Goal: Check status

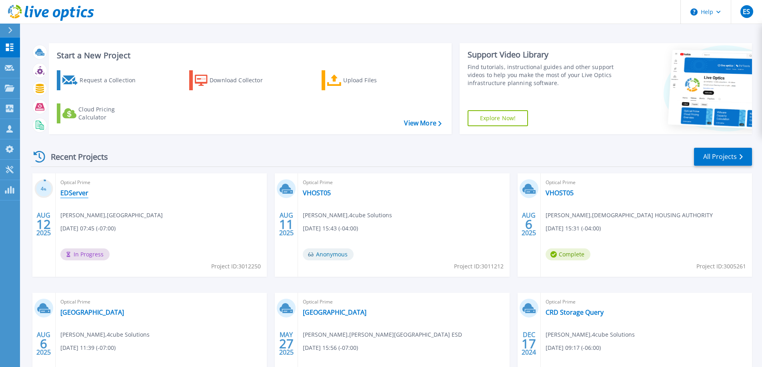
click at [77, 190] on link "EDServer" at bounding box center [74, 193] width 28 height 8
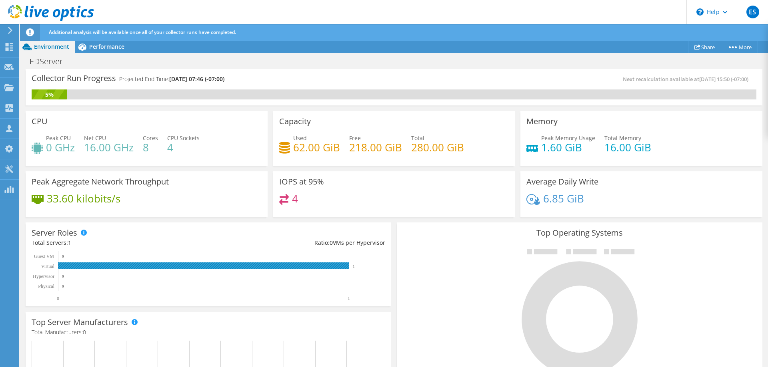
click at [68, 266] on rect at bounding box center [203, 266] width 291 height 7
click at [105, 47] on span "Performance" at bounding box center [106, 47] width 35 height 8
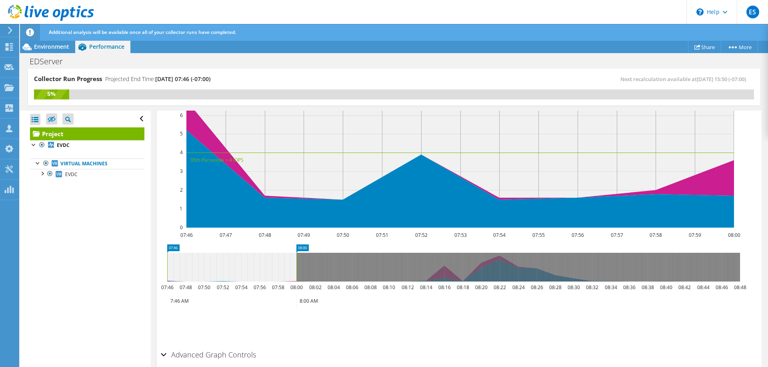
scroll to position [235, 0]
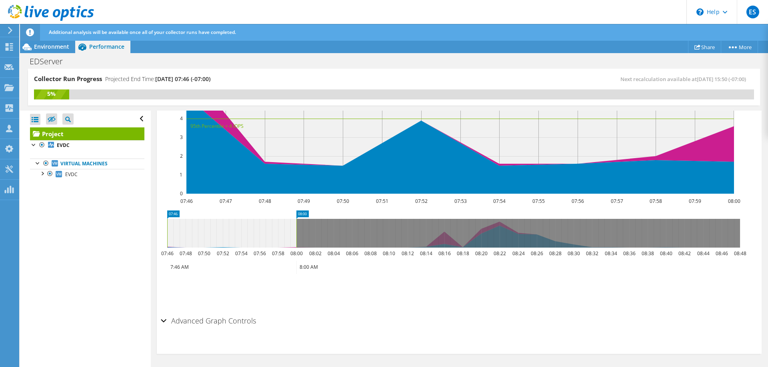
click at [43, 174] on div at bounding box center [42, 173] width 8 height 8
click at [39, 164] on div at bounding box center [38, 163] width 8 height 8
click at [44, 48] on span "Environment" at bounding box center [51, 47] width 35 height 8
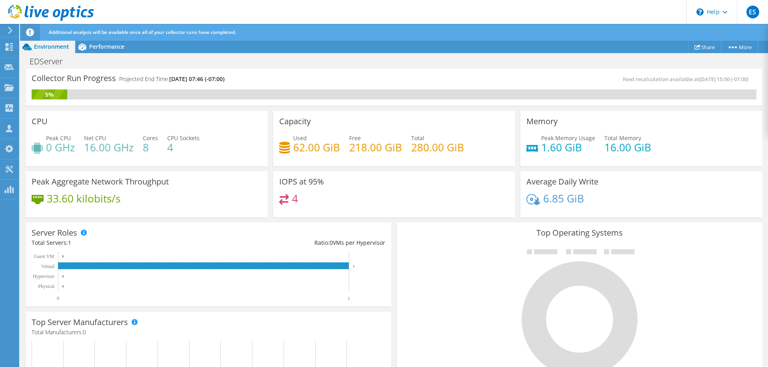
click at [66, 265] on rect at bounding box center [203, 266] width 291 height 7
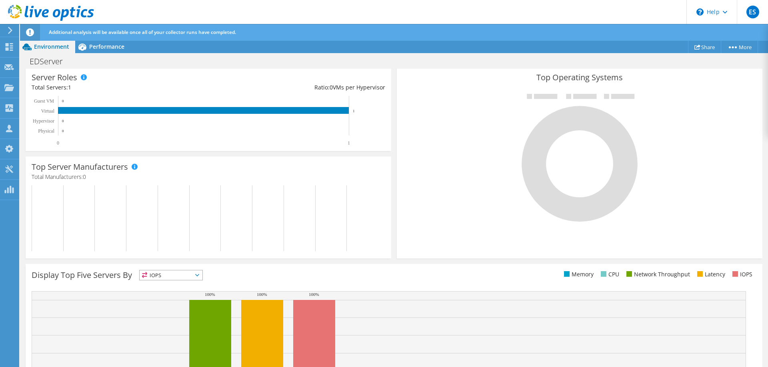
scroll to position [13, 0]
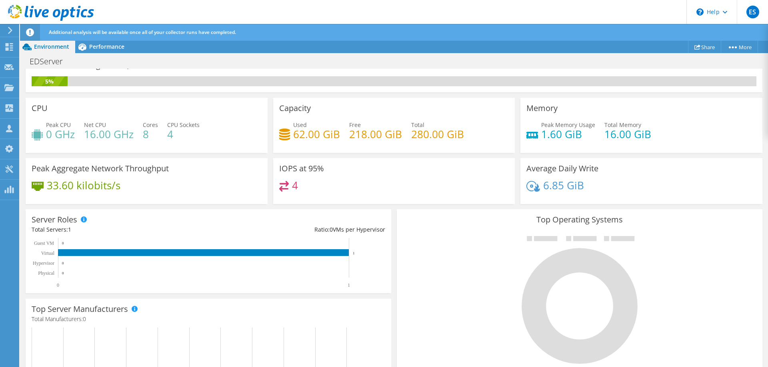
click at [115, 43] on span "Performance" at bounding box center [106, 47] width 35 height 8
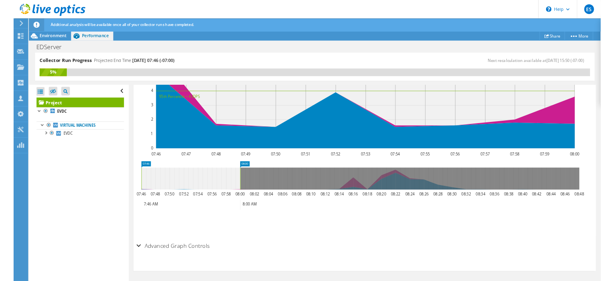
scroll to position [0, 0]
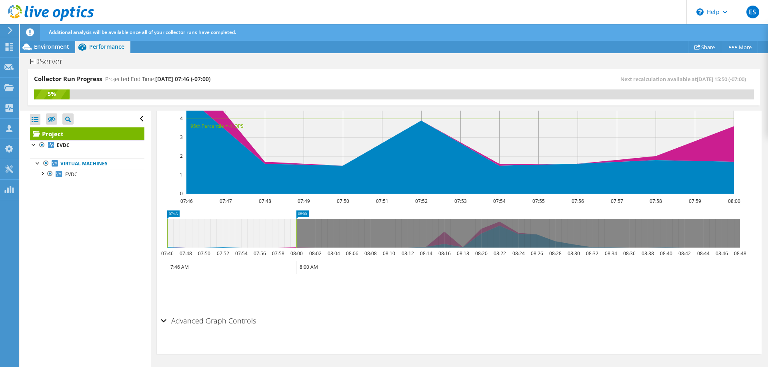
click at [34, 144] on div at bounding box center [34, 144] width 8 height 8
click at [43, 175] on div at bounding box center [42, 173] width 8 height 8
click at [34, 165] on div at bounding box center [38, 163] width 8 height 8
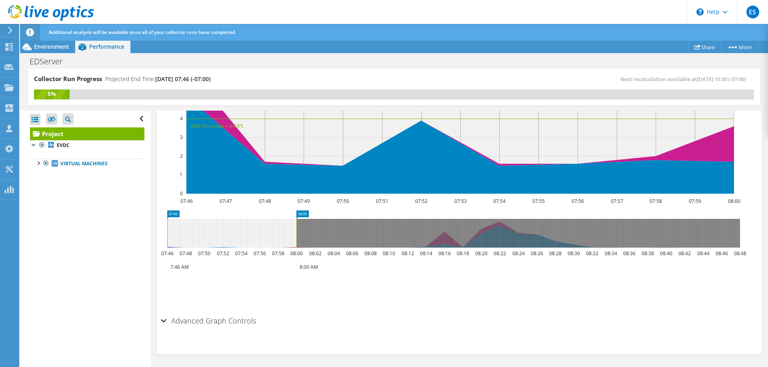
click at [34, 165] on div at bounding box center [38, 163] width 8 height 8
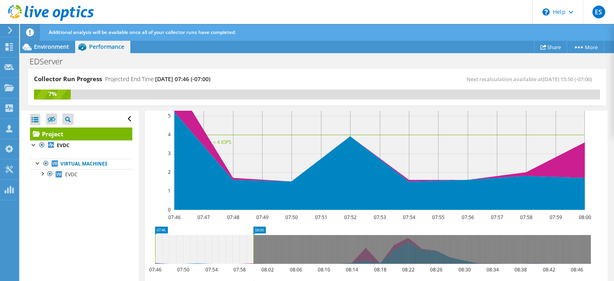
scroll to position [233, 0]
